Goal: Transaction & Acquisition: Purchase product/service

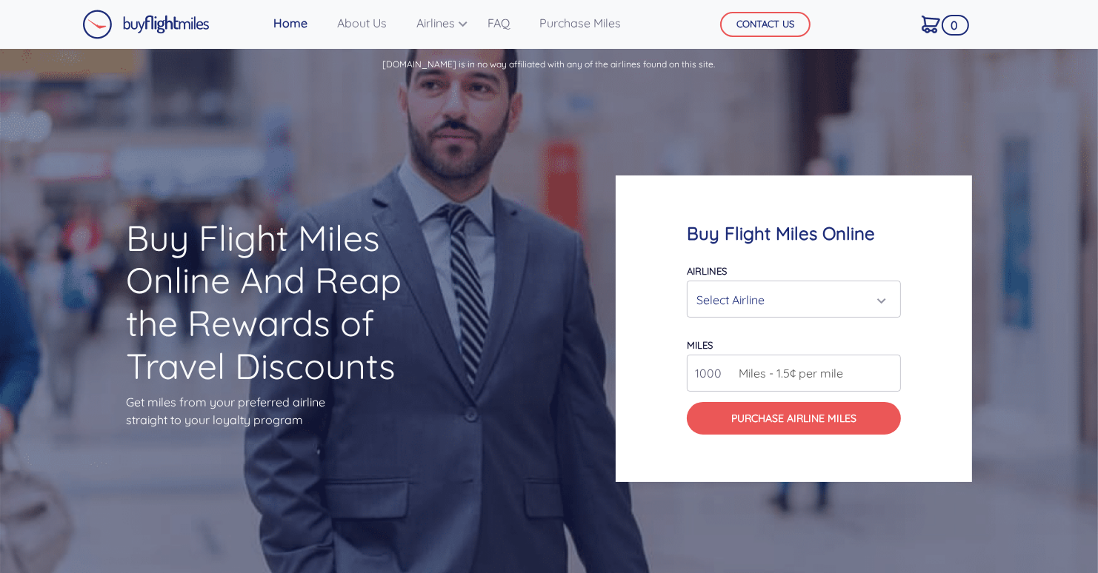
click at [879, 292] on div "Select Airline" at bounding box center [789, 300] width 186 height 28
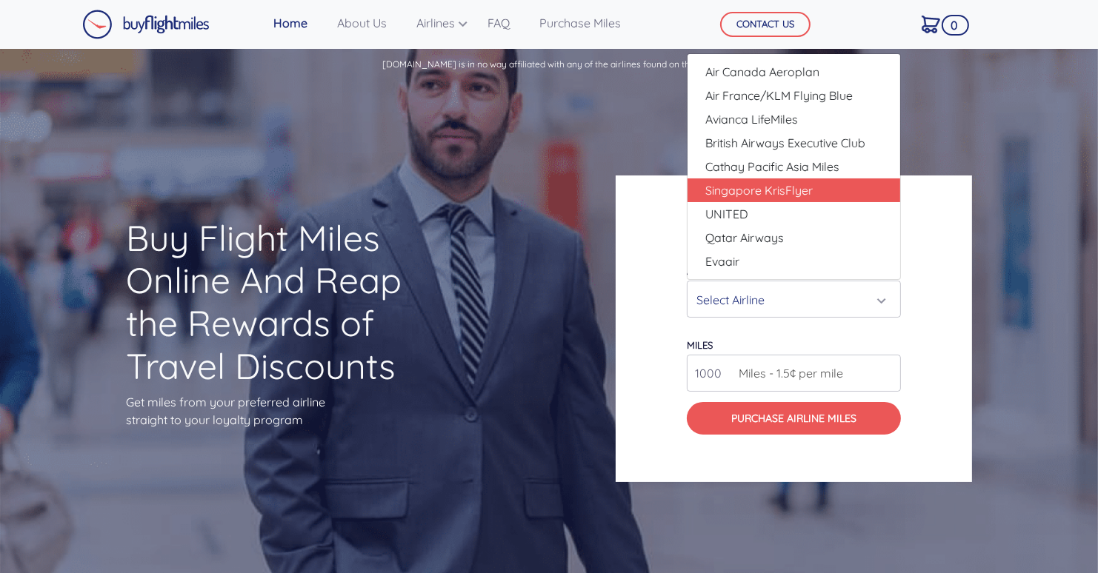
click at [777, 190] on span "Singapore KrisFlyer" at bounding box center [758, 191] width 107 height 18
select select "Singapore KrisFlyer"
type input "80000"
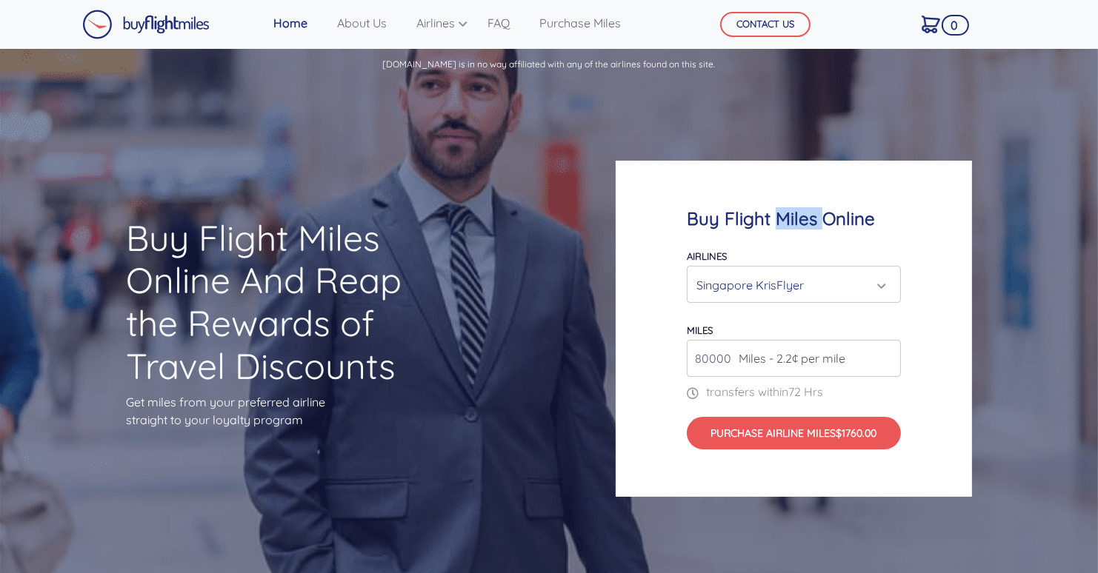
click at [777, 190] on div "Buy Flight Miles Online Airlines Air Canada Aeroplan Air France/KLM Flying Blue…" at bounding box center [794, 329] width 356 height 337
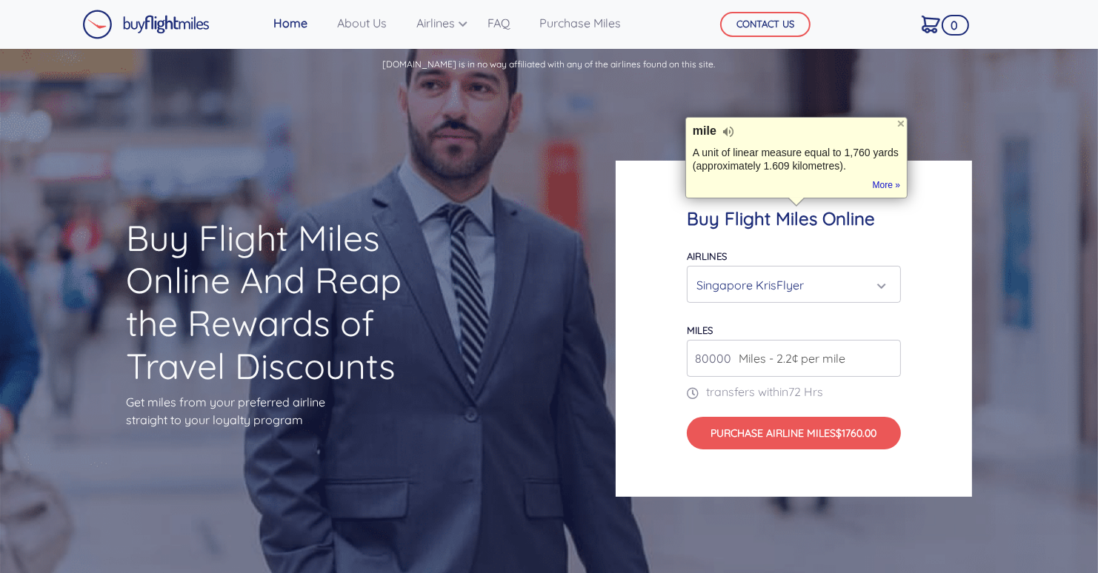
click at [815, 363] on span "Miles - 2.2¢ per mile" at bounding box center [788, 359] width 114 height 18
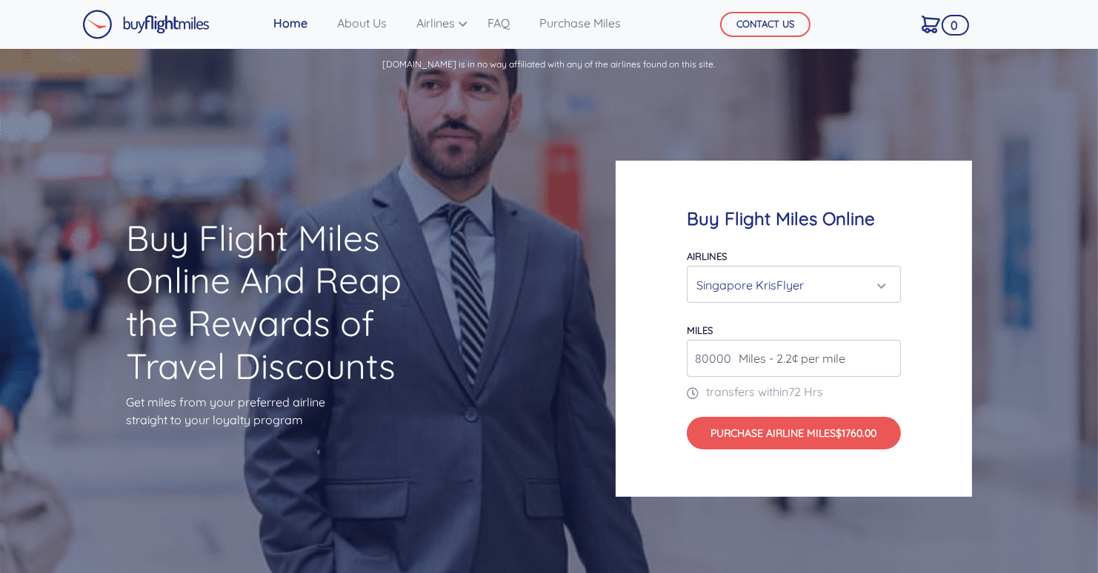
click at [810, 362] on span "Miles - 2.2¢ per mile" at bounding box center [788, 359] width 114 height 18
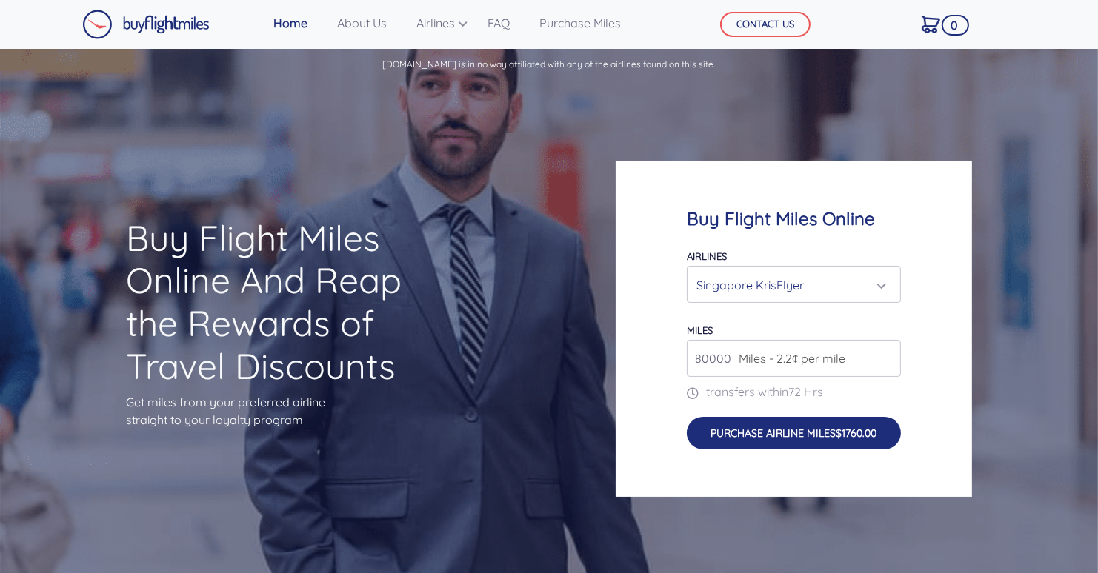
click at [759, 441] on button "Purchase Airline Miles $1760.00" at bounding box center [794, 433] width 214 height 33
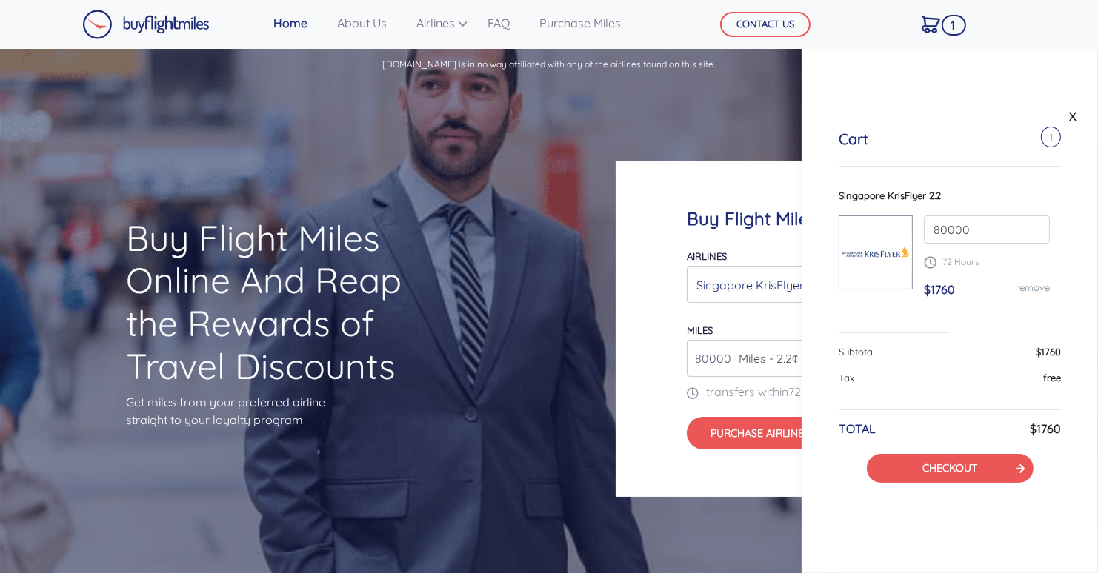
click at [431, 431] on div "Buy Flight Miles Online And Reap the Rewards of Travel Discounts Get miles from…" at bounding box center [274, 329] width 439 height 366
click at [1074, 119] on link "X" at bounding box center [1072, 116] width 15 height 22
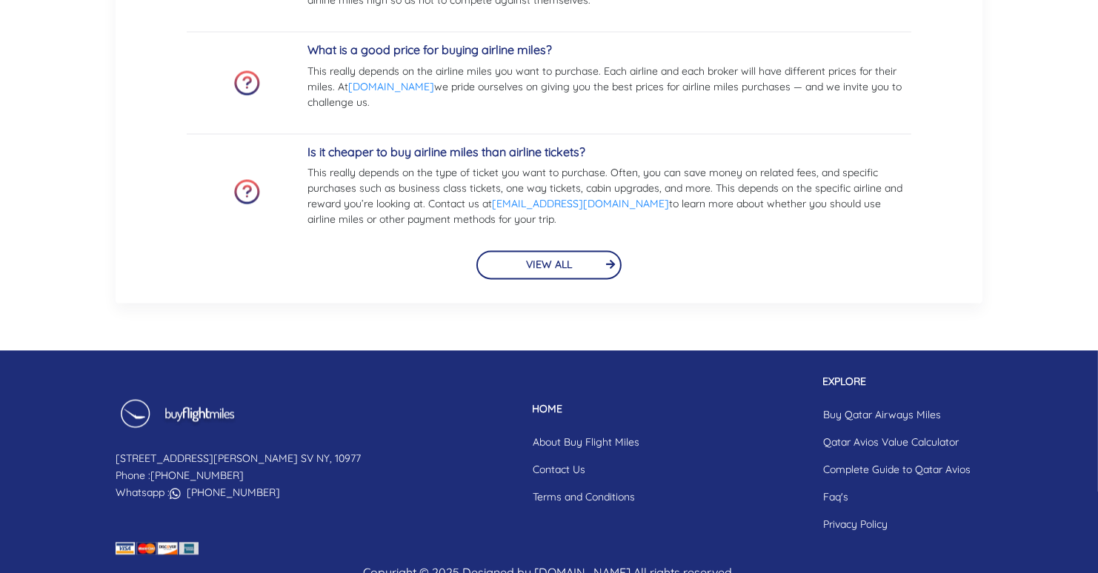
scroll to position [3482, 0]
